Goal: Task Accomplishment & Management: Manage account settings

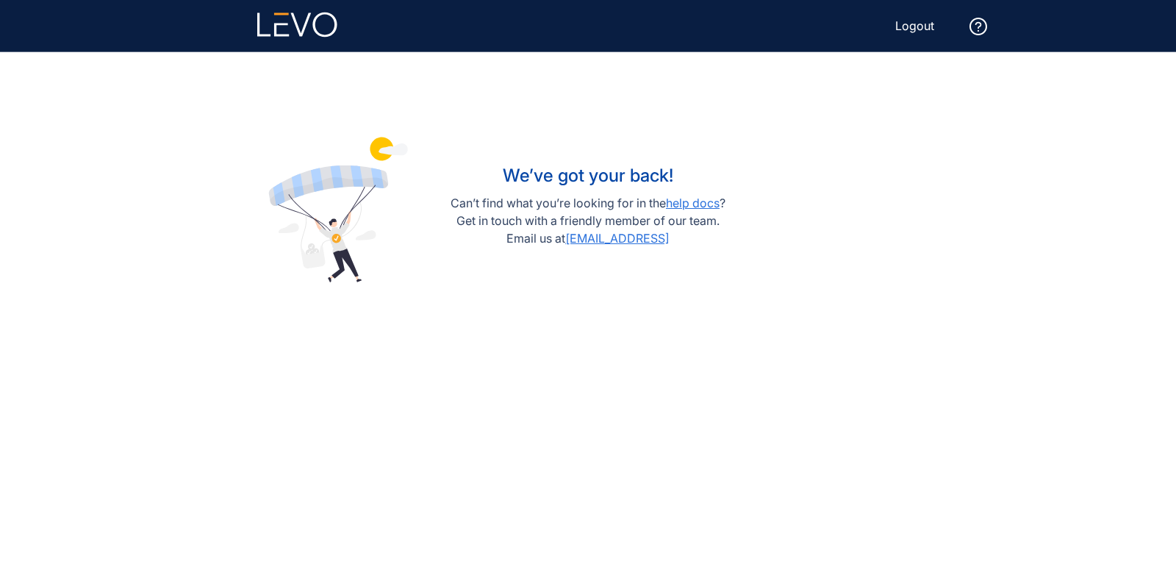
click at [919, 16] on button "Logout" at bounding box center [914, 26] width 62 height 24
